Goal: Task Accomplishment & Management: Use online tool/utility

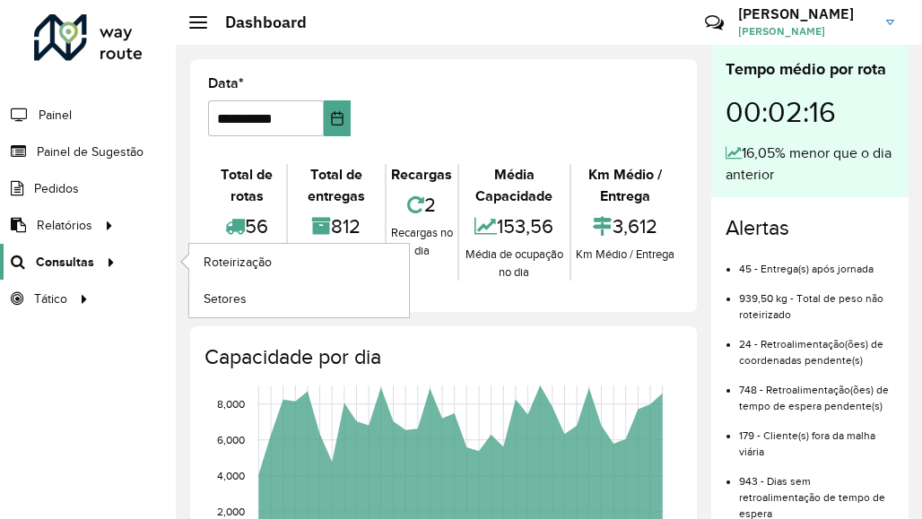
click at [69, 271] on span "Consultas" at bounding box center [65, 262] width 58 height 19
click at [273, 262] on span "Roteirização" at bounding box center [240, 262] width 73 height 19
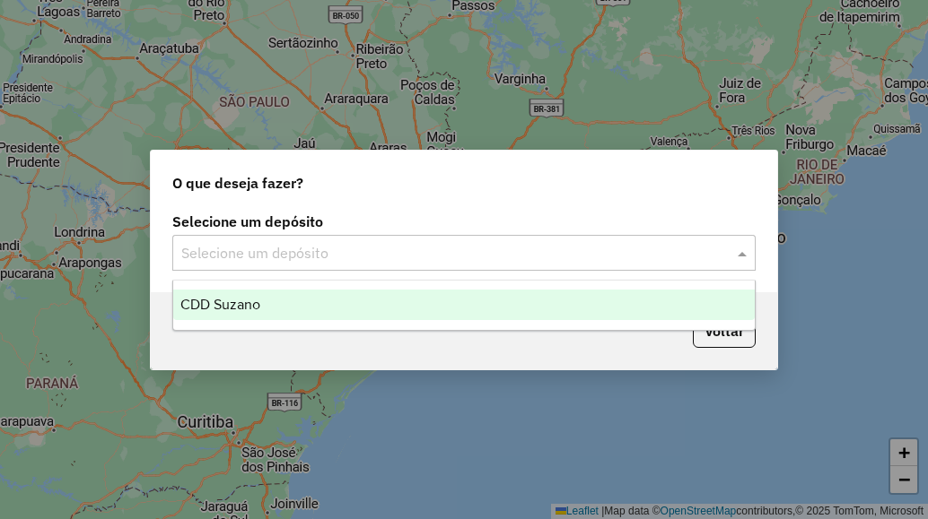
click at [374, 251] on input "text" at bounding box center [445, 254] width 529 height 22
click at [329, 300] on div "CDD Suzano" at bounding box center [463, 305] width 581 height 30
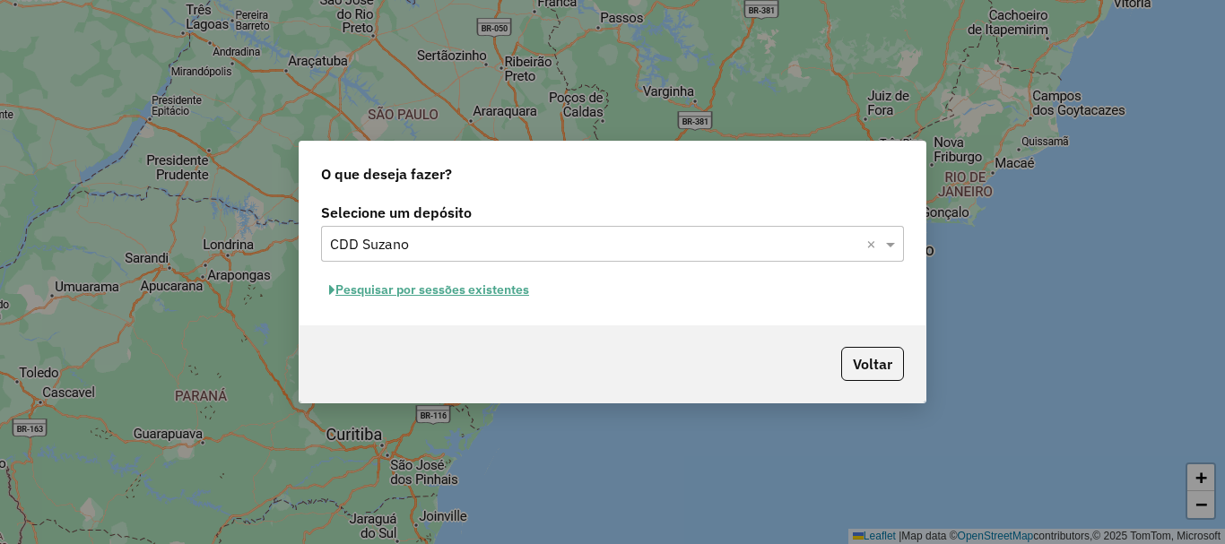
click at [503, 295] on button "Pesquisar por sessões existentes" at bounding box center [429, 290] width 216 height 28
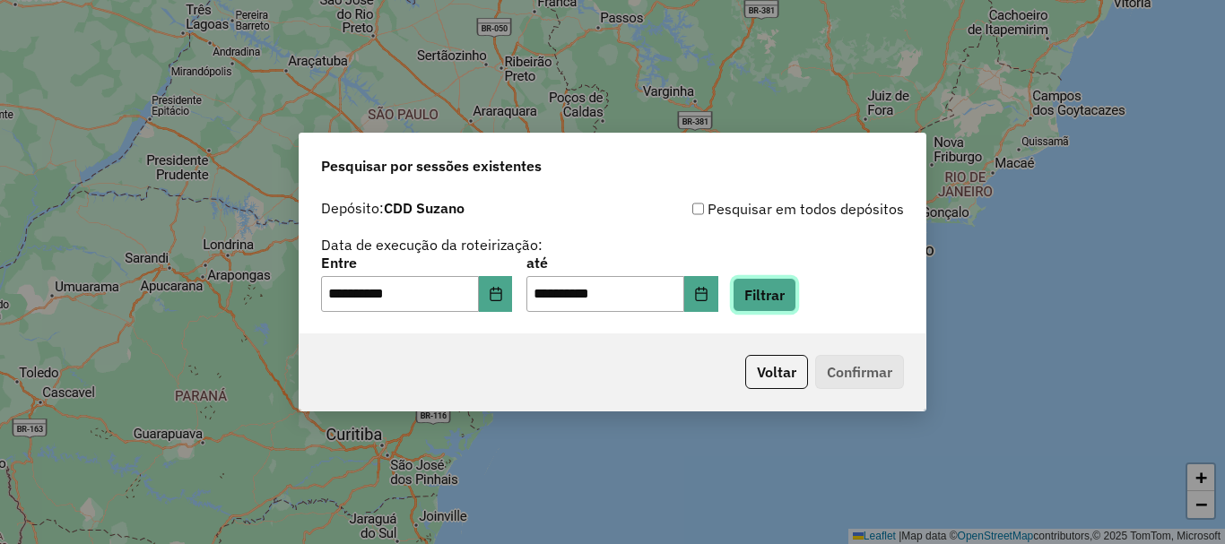
click at [795, 301] on button "Filtrar" at bounding box center [765, 295] width 64 height 34
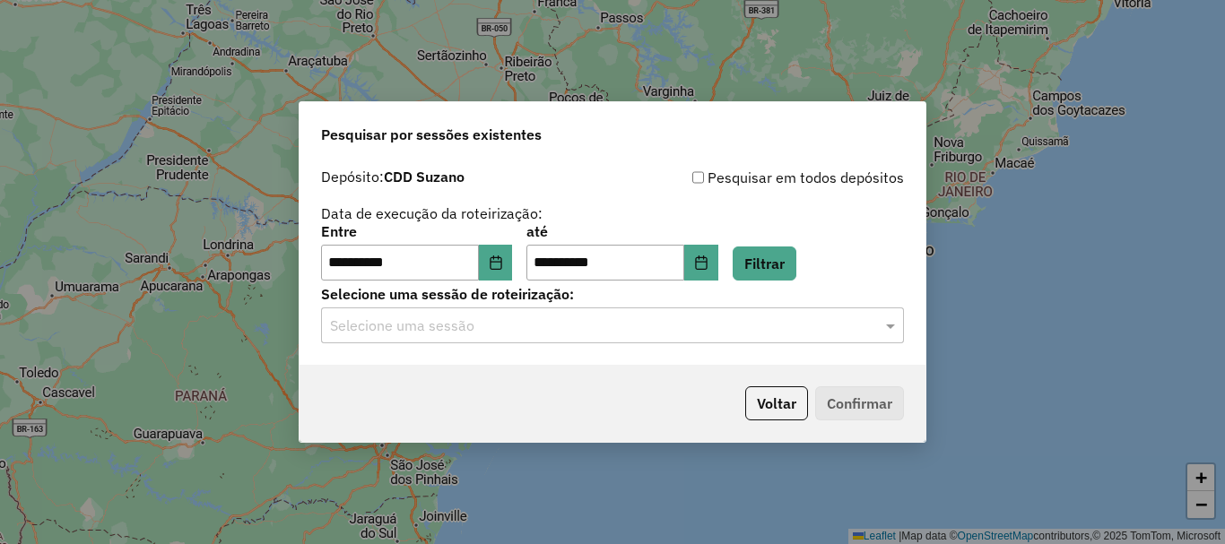
click at [451, 334] on input "text" at bounding box center [594, 327] width 529 height 22
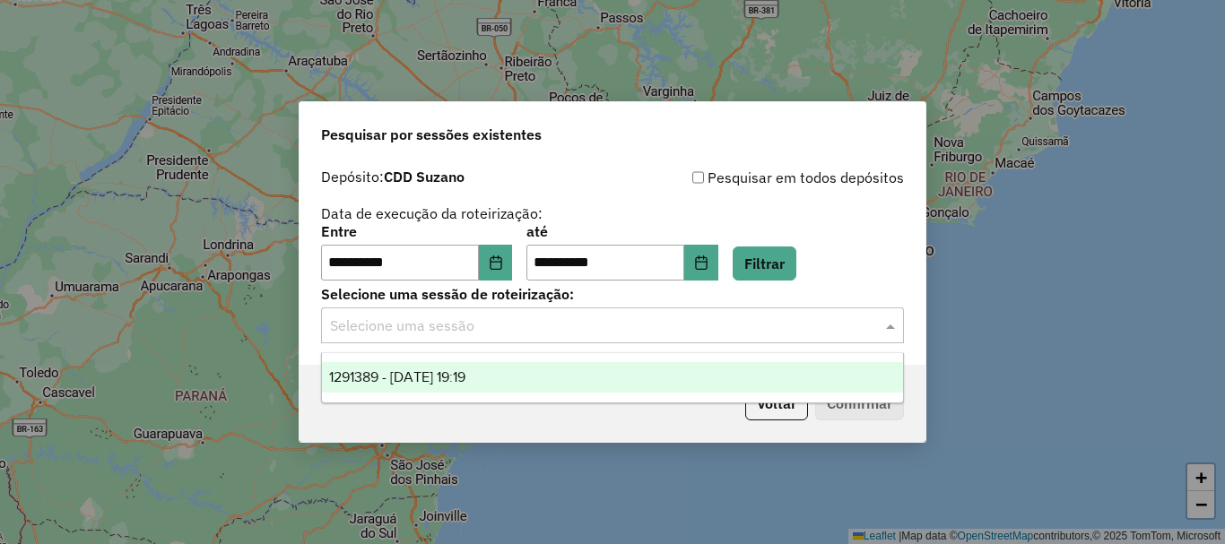
click at [418, 377] on span "1291389 - [DATE] 19:19" at bounding box center [397, 377] width 136 height 15
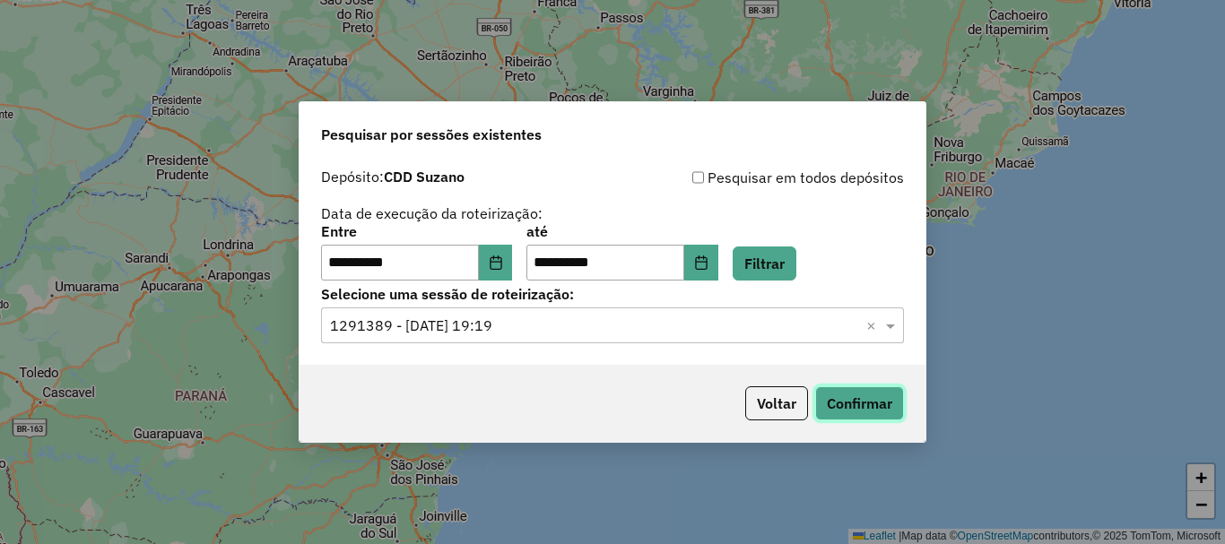
click at [861, 402] on button "Confirmar" at bounding box center [859, 404] width 89 height 34
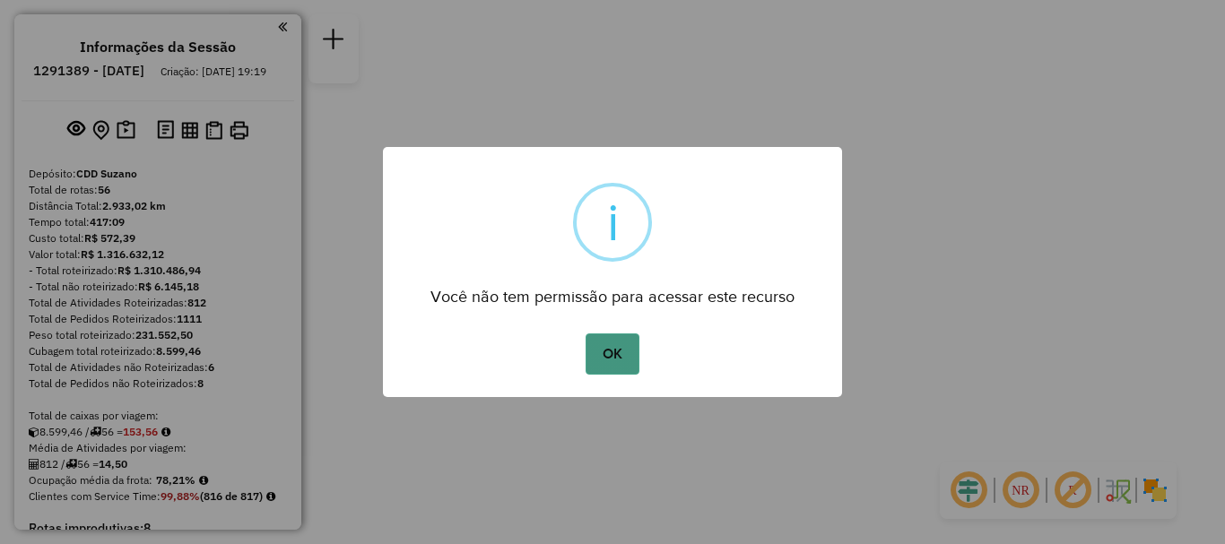
click at [611, 361] on button "OK" at bounding box center [612, 354] width 53 height 41
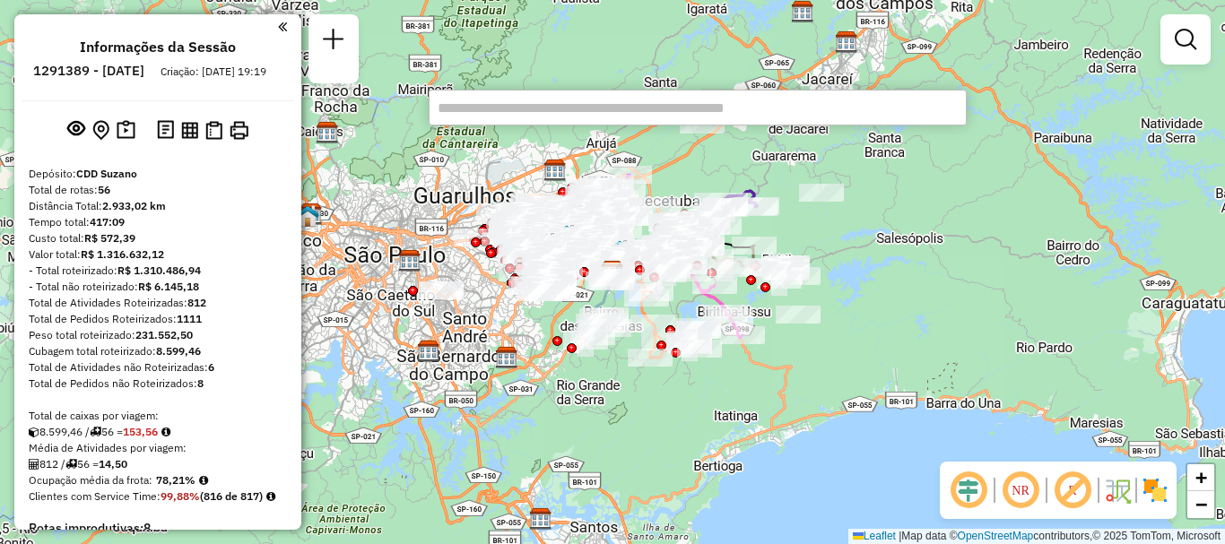
paste input "*****"
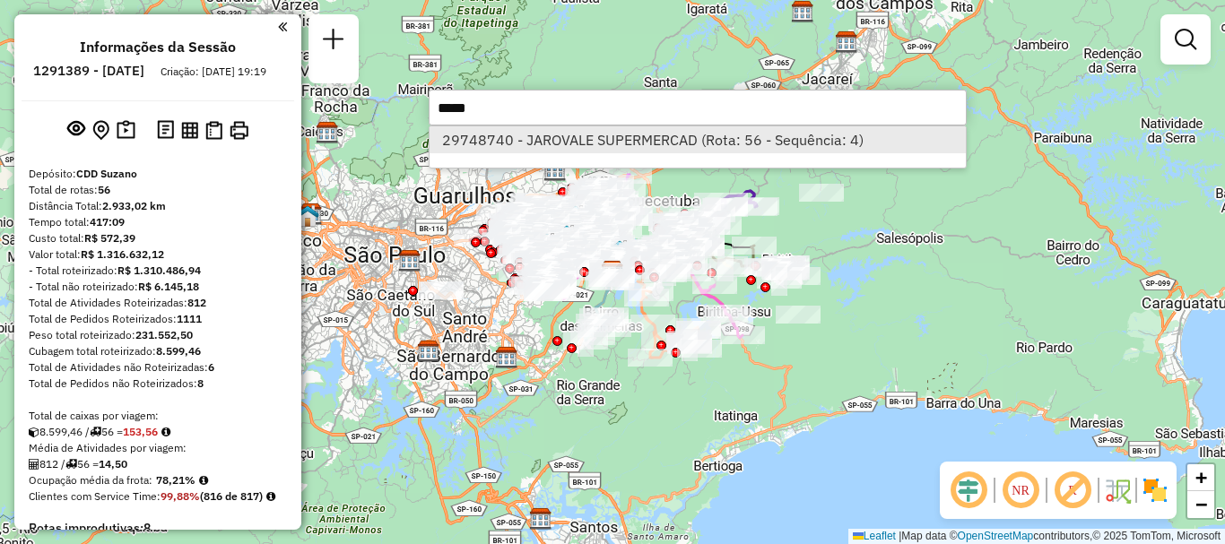
type input "*****"
click at [651, 139] on li "29748740 - JAROVALE SUPERMERCAD (Rota: 56 - Sequência: 4)" at bounding box center [698, 139] width 536 height 27
select select "**********"
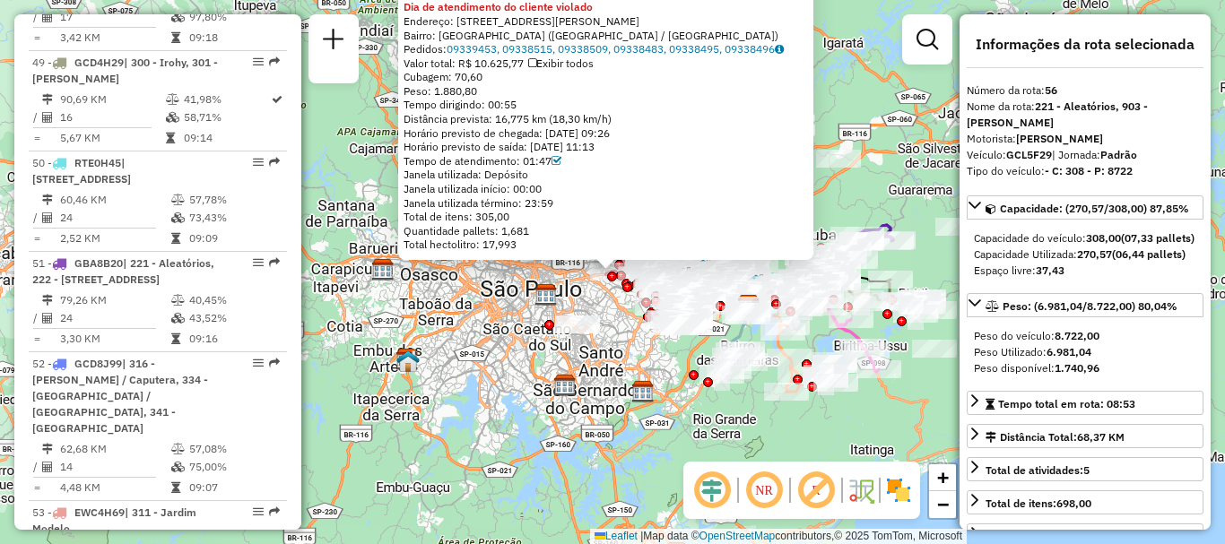
scroll to position [7278, 0]
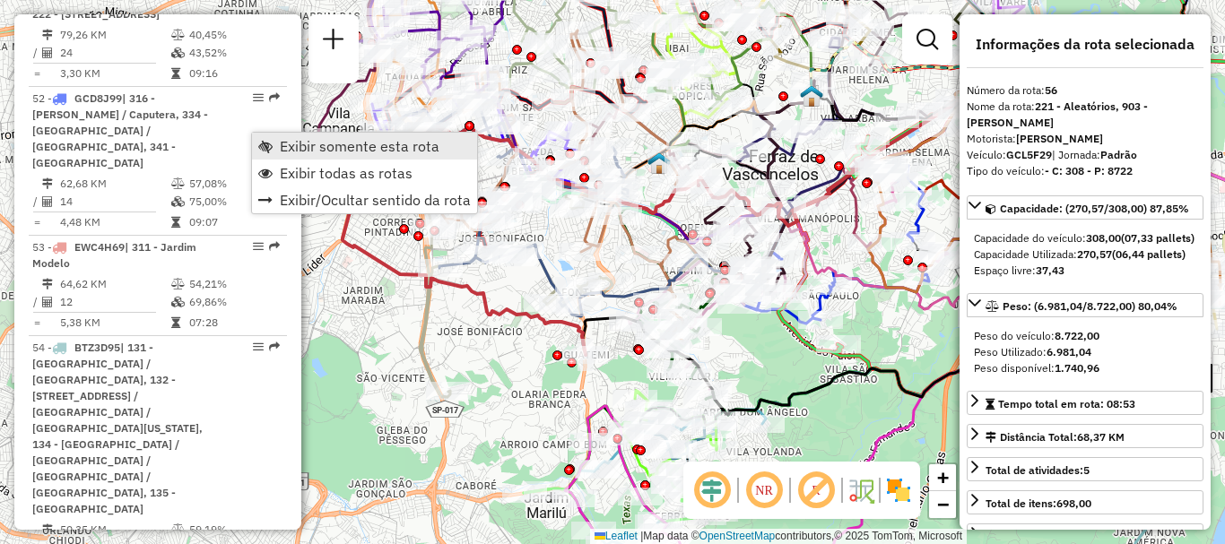
click at [343, 146] on span "Exibir somente esta rota" at bounding box center [360, 146] width 160 height 14
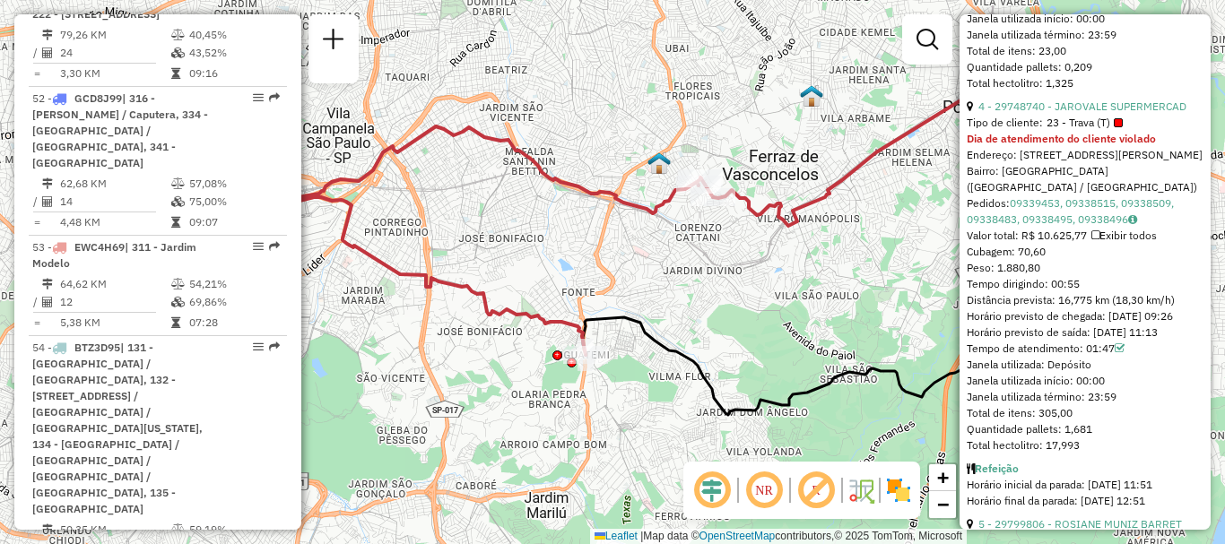
scroll to position [1704, 0]
